Goal: Task Accomplishment & Management: Complete application form

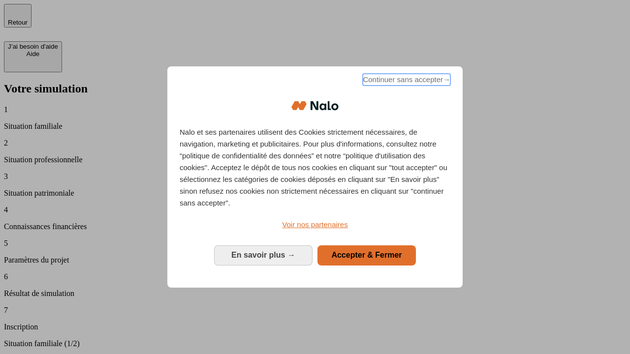
click at [405, 81] on span "Continuer sans accepter →" at bounding box center [407, 80] width 88 height 12
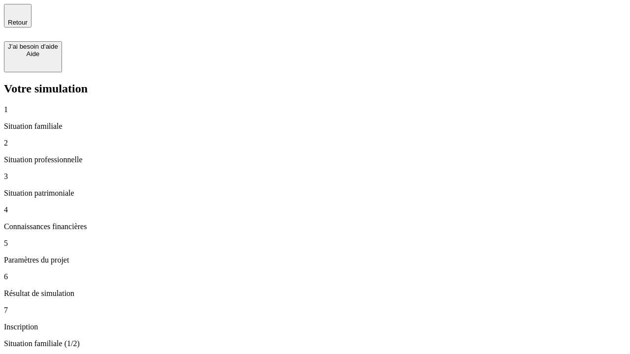
type input "30 000"
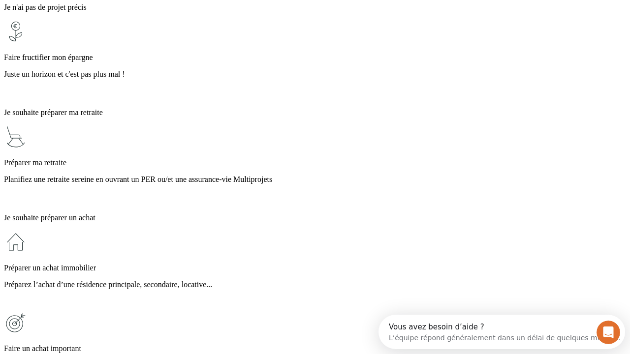
scroll to position [19, 0]
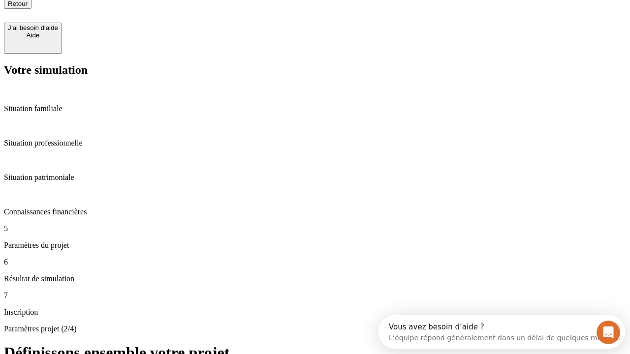
type input "25"
type input "1 000"
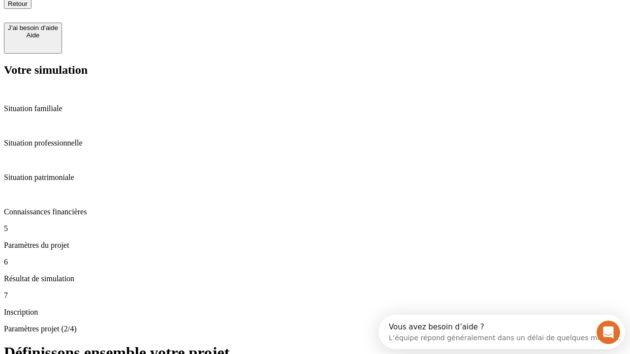
type input "640"
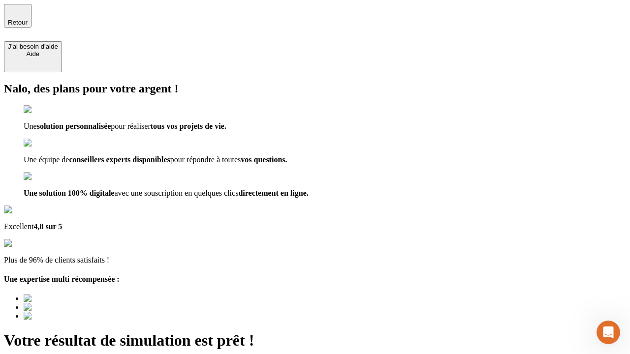
type input "[EMAIL_ADDRESS][PERSON_NAME][DOMAIN_NAME]"
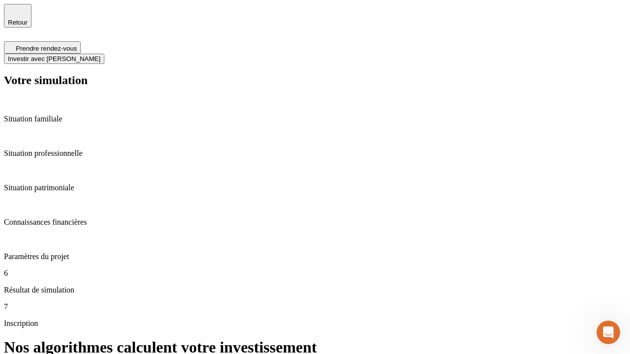
scroll to position [4, 0]
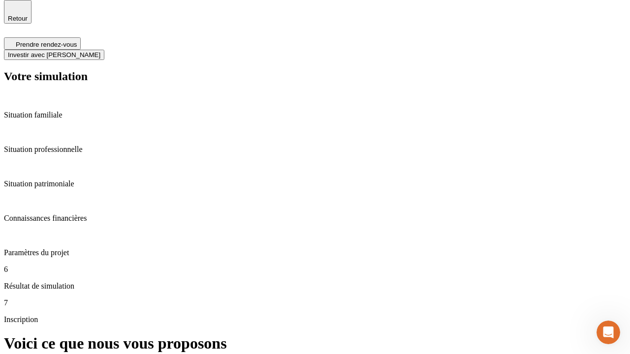
click at [100, 51] on span "Investir avec [PERSON_NAME]" at bounding box center [54, 54] width 92 height 7
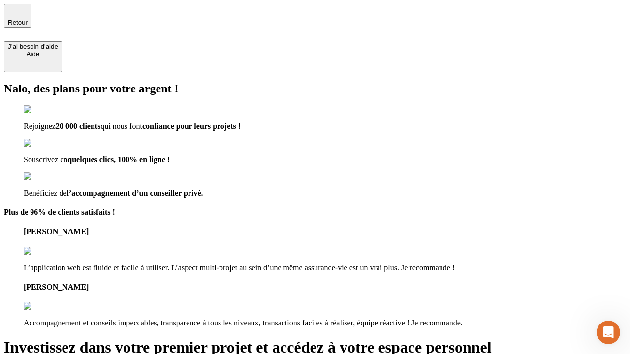
type input "[PERSON_NAME][EMAIL_ADDRESS][DOMAIN_NAME]"
